Goal: Task Accomplishment & Management: Manage account settings

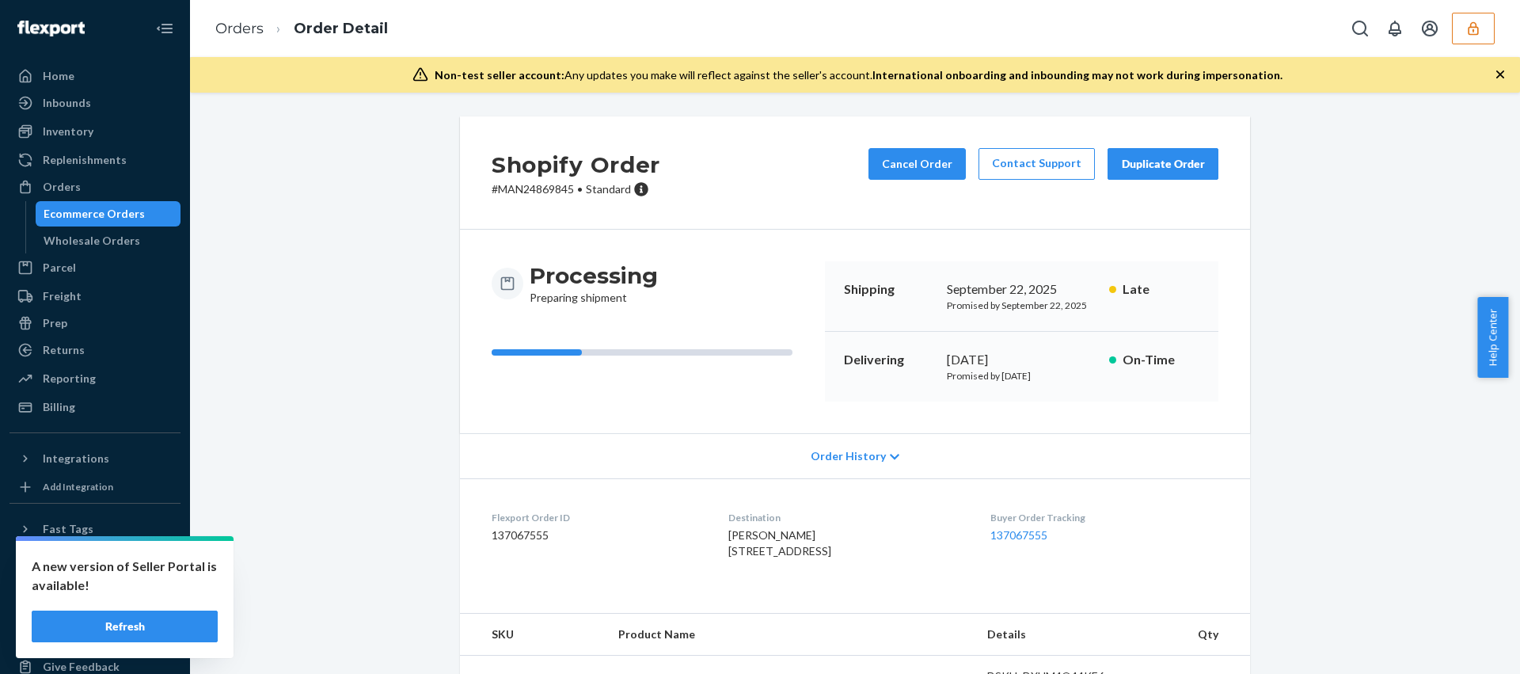
scroll to position [146, 0]
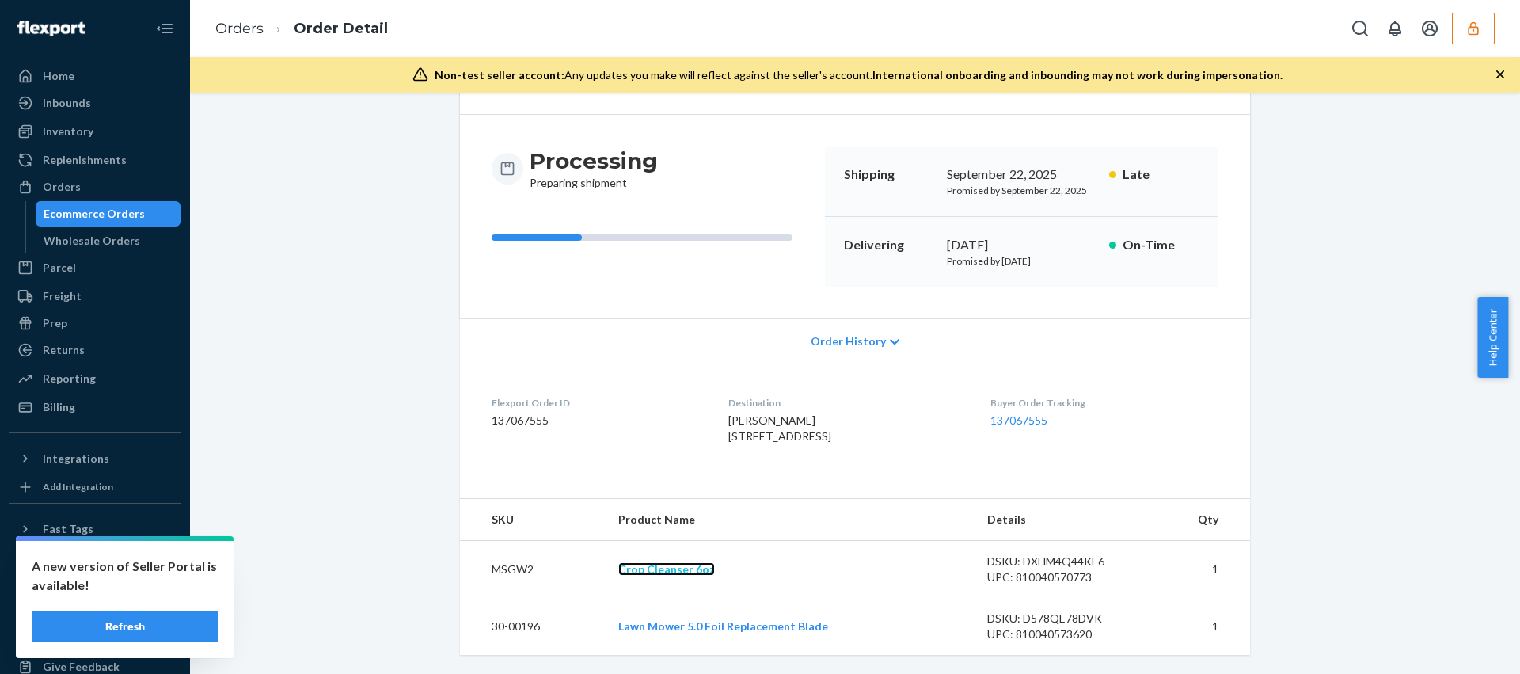
click at [657, 569] on link "Crop Cleanser 6oz" at bounding box center [666, 568] width 97 height 13
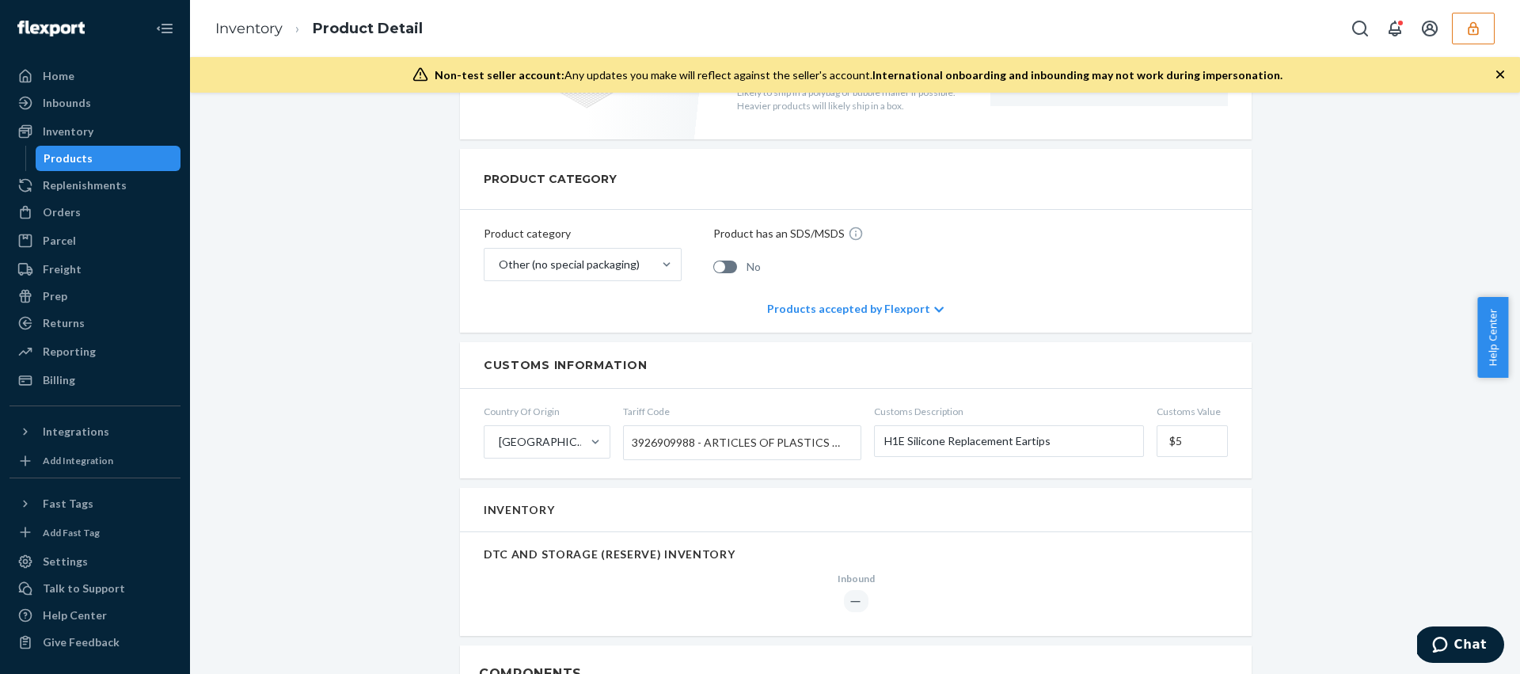
scroll to position [692, 0]
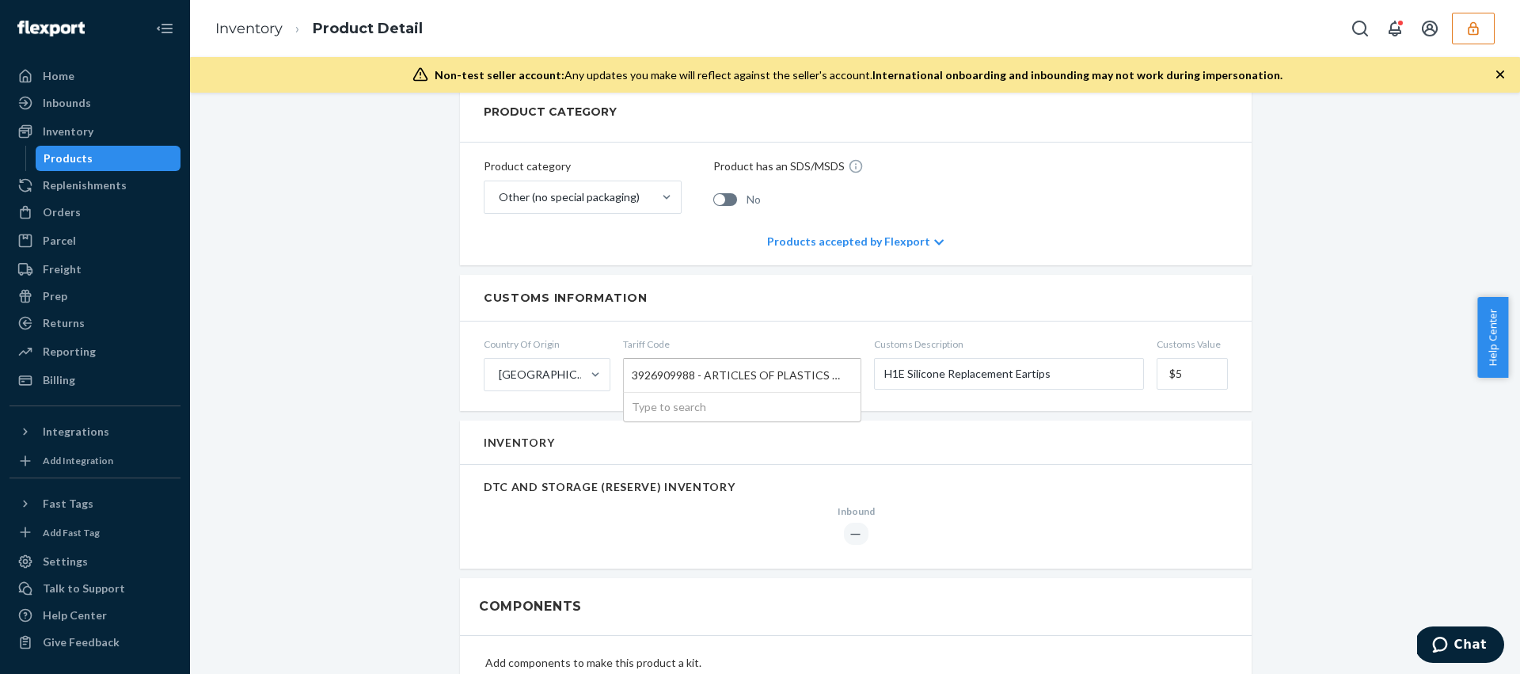
click at [697, 378] on span "3926909988 - ARTICLES OF PLASTICS & ARTICLES OF OTHER MATERIALS OF HEADING 3901…" at bounding box center [738, 375] width 213 height 27
click at [636, 378] on input "Tariff Code 3926909988 - ARTICLES OF PLASTICS & ARTICLES OF OTHER MATERIALS OF …" at bounding box center [634, 374] width 4 height 29
type input "3926909090"
click at [668, 370] on input "3926909090" at bounding box center [665, 374] width 66 height 29
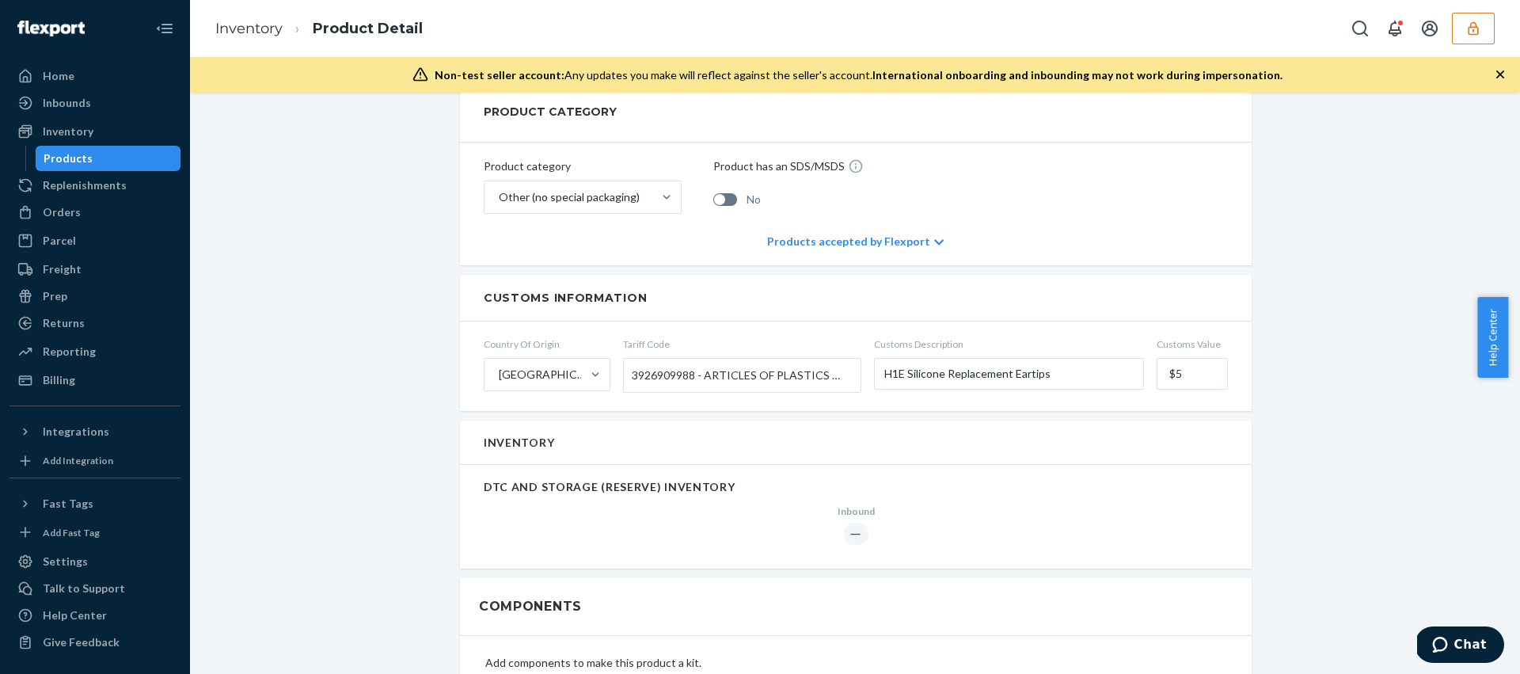
click at [411, 425] on div "Introducing new Inventory UI You have early access to a new UI that provides de…" at bounding box center [855, 367] width 1306 height 1885
click at [377, 416] on div "Introducing new Inventory UI You have early access to a new UI that provides de…" at bounding box center [855, 367] width 1306 height 1885
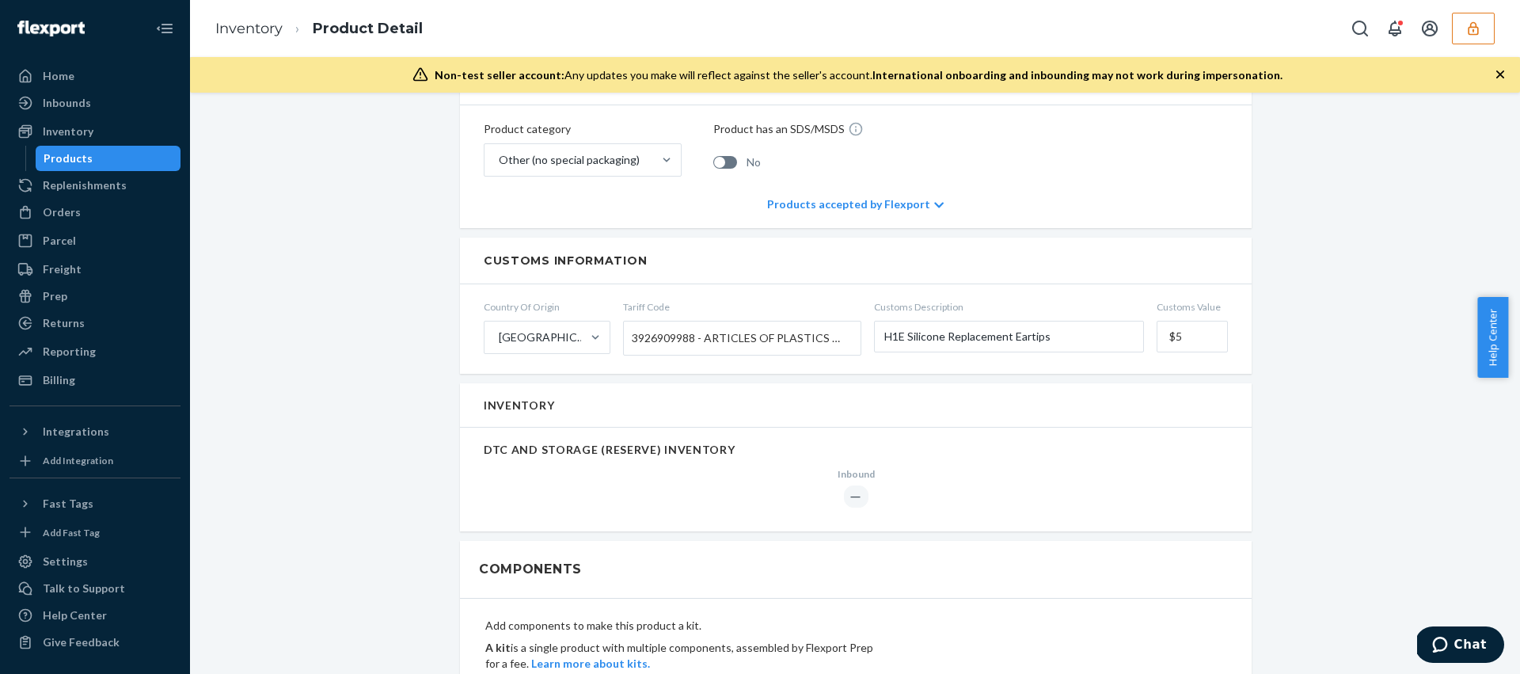
scroll to position [731, 0]
click at [710, 332] on span "3926909988 - ARTICLES OF PLASTICS & ARTICLES OF OTHER MATERIALS OF HEADING 3901…" at bounding box center [738, 336] width 213 height 27
click at [636, 332] on input "Tariff Code 3926909988 - ARTICLES OF PLASTICS & ARTICLES OF OTHER MATERIALS OF …" at bounding box center [634, 335] width 4 height 29
click at [719, 334] on span "3926909988 - ARTICLES OF PLASTICS & ARTICLES OF OTHER MATERIALS OF HEADING 3901…" at bounding box center [738, 336] width 213 height 27
click at [636, 334] on input "Tariff Code 3926909988 - ARTICLES OF PLASTICS & ARTICLES OF OTHER MATERIALS OF …" at bounding box center [634, 335] width 4 height 29
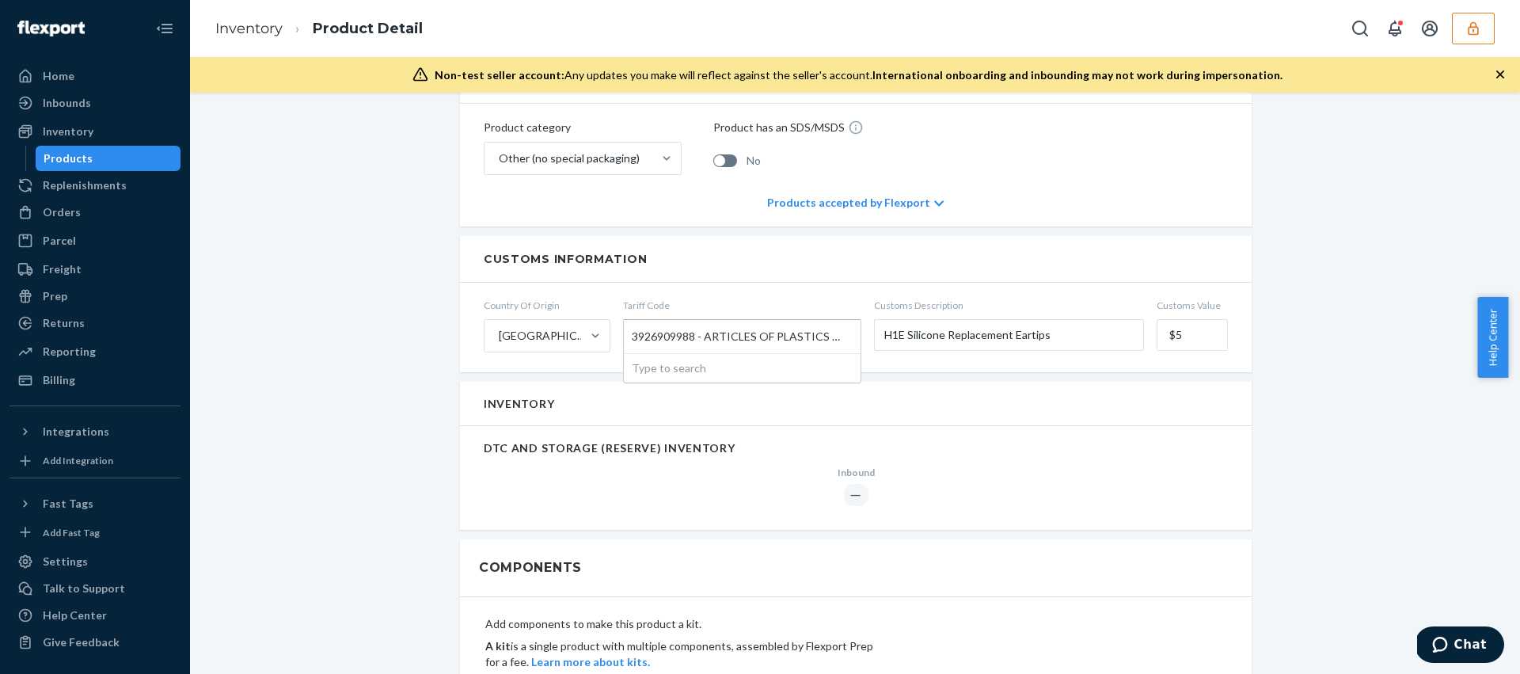
click at [719, 334] on span "3926909988 - ARTICLES OF PLASTICS & ARTICLES OF OTHER MATERIALS OF HEADING 3901…" at bounding box center [738, 336] width 213 height 27
click at [636, 334] on input "Tariff Code 3926909988 - ARTICLES OF PLASTICS & ARTICLES OF OTHER MATERIALS OF …" at bounding box center [634, 335] width 4 height 29
